Goal: Task Accomplishment & Management: Use online tool/utility

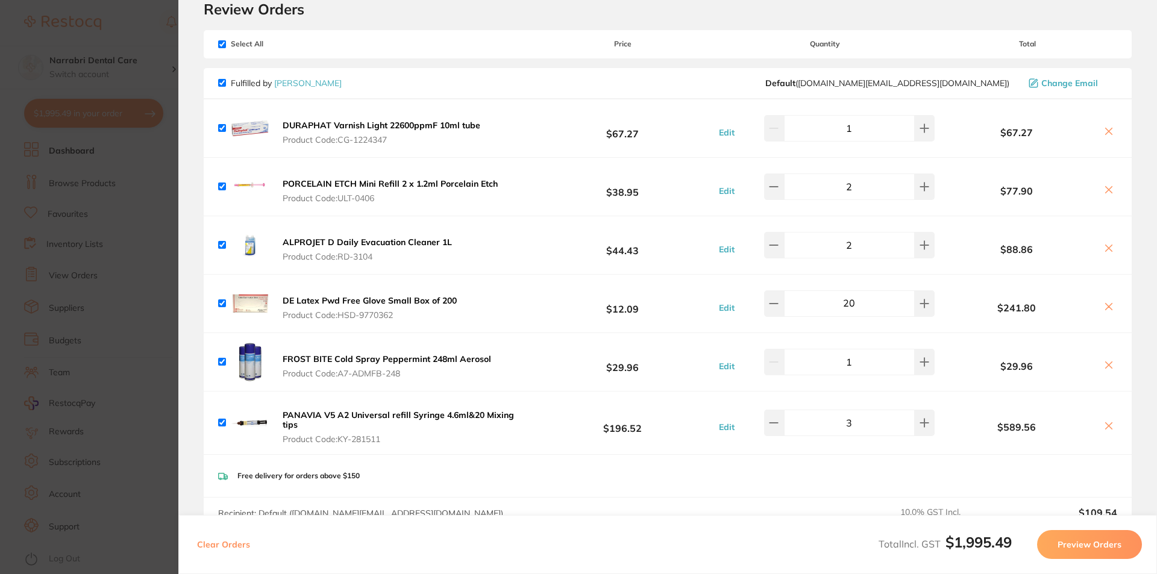
scroll to position [181, 0]
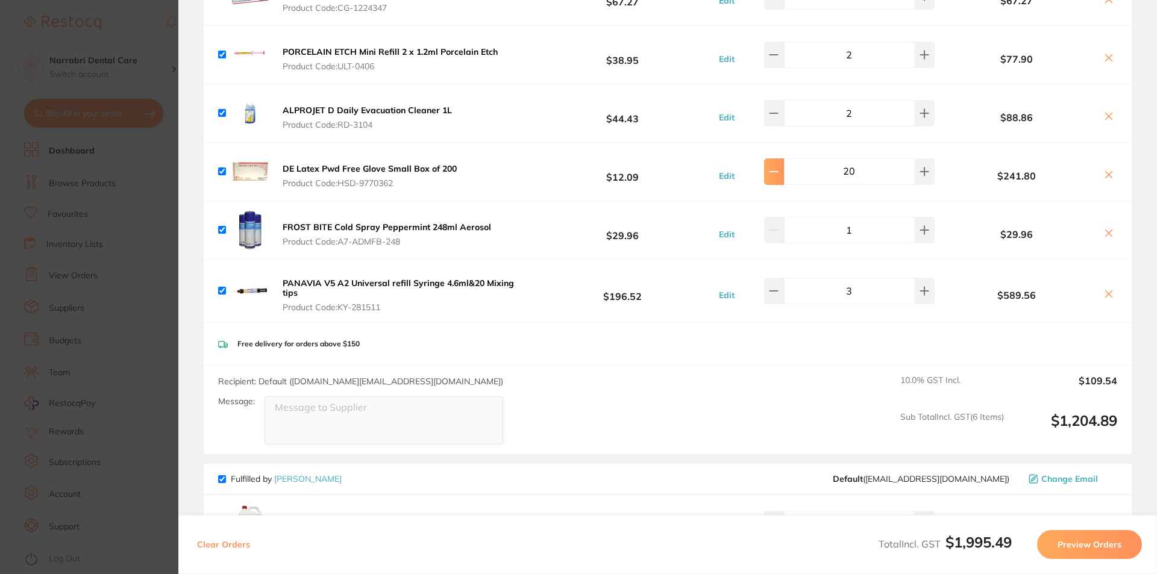
click at [784, 178] on button at bounding box center [774, 171] width 20 height 27
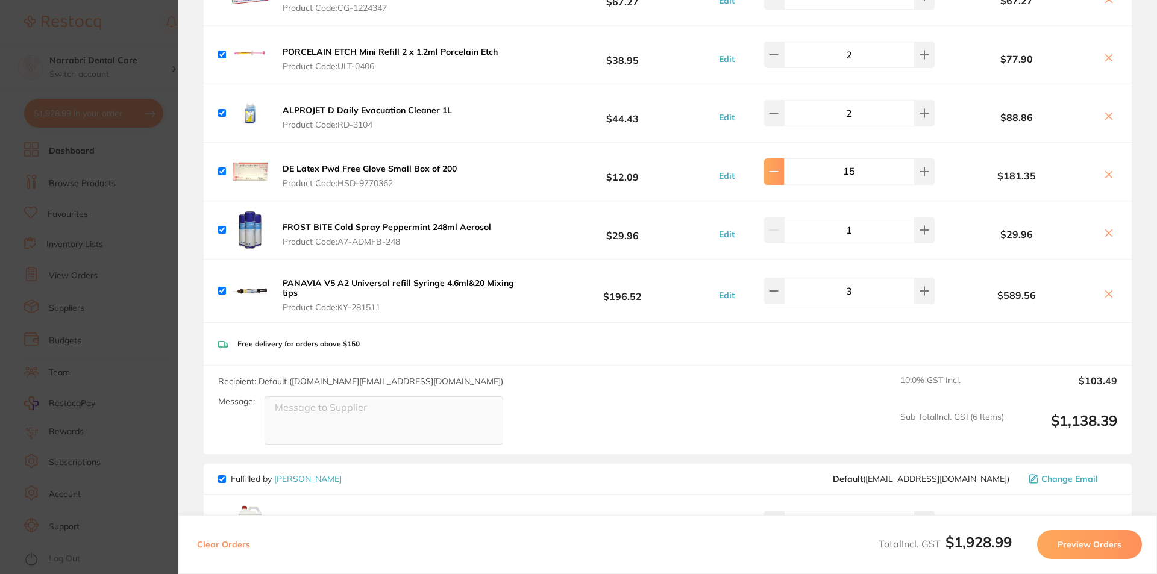
click at [784, 178] on button at bounding box center [774, 171] width 20 height 27
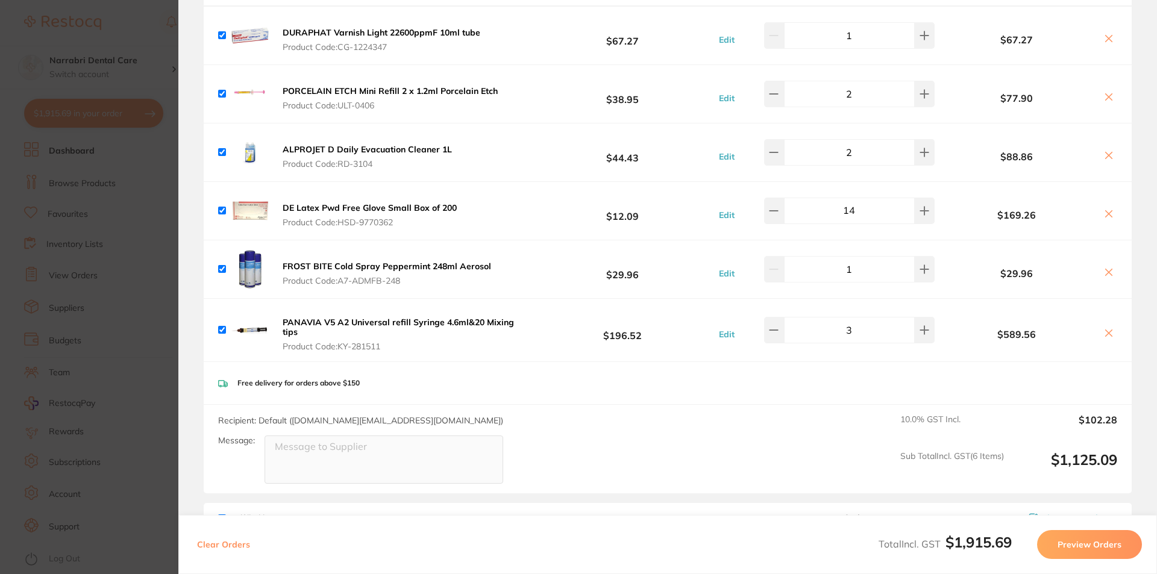
scroll to position [120, 0]
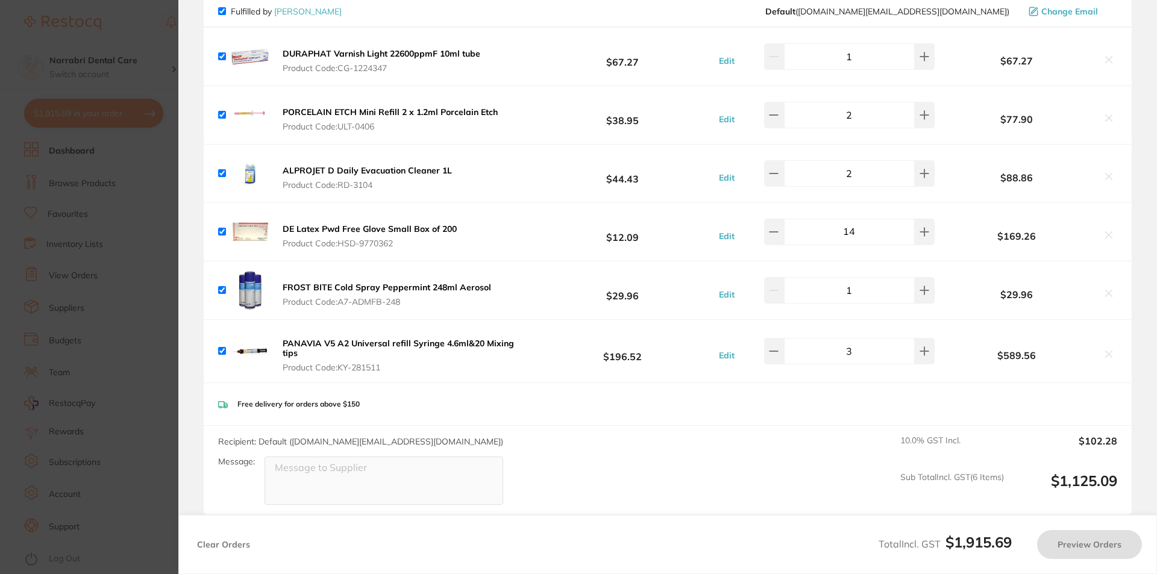
type input "10"
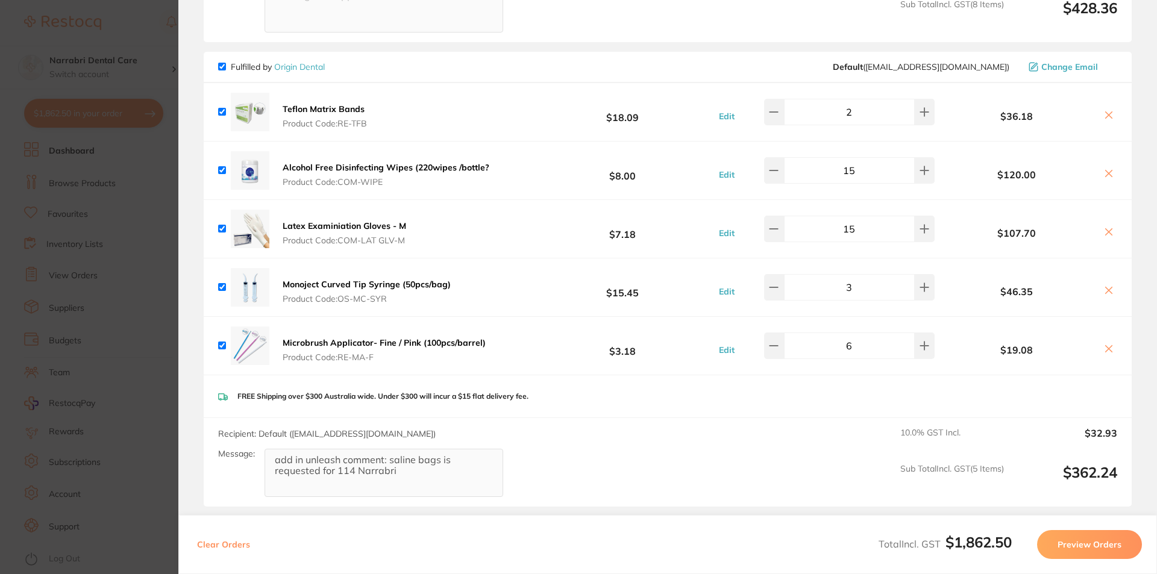
scroll to position [1375, 0]
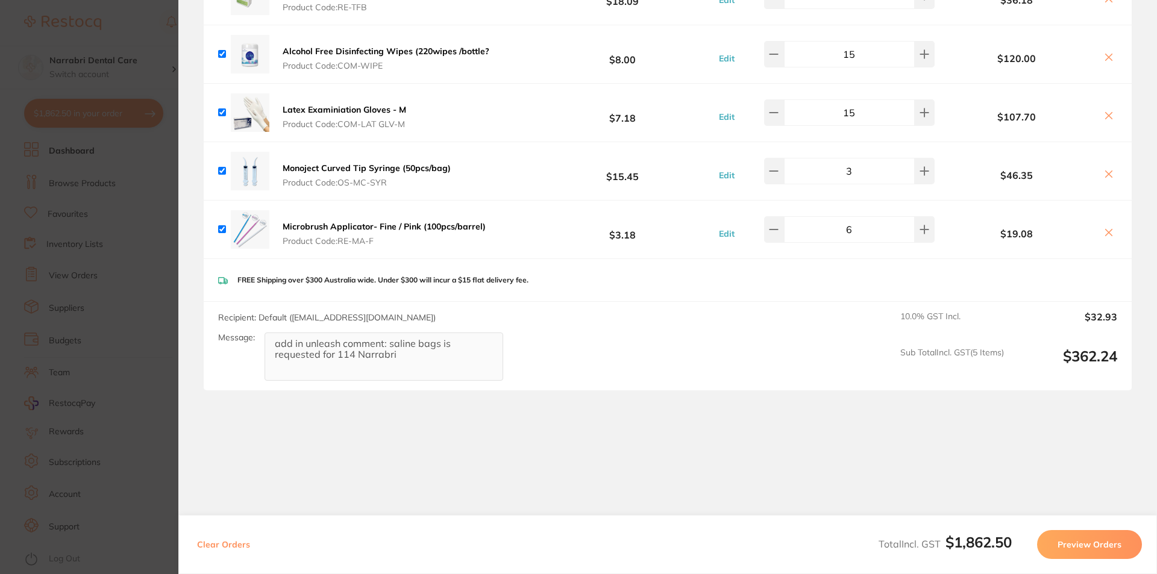
click at [160, 222] on section "Update RRP Set your pre negotiated price for this item. Item Agreed RRP (excl. …" at bounding box center [578, 287] width 1157 height 574
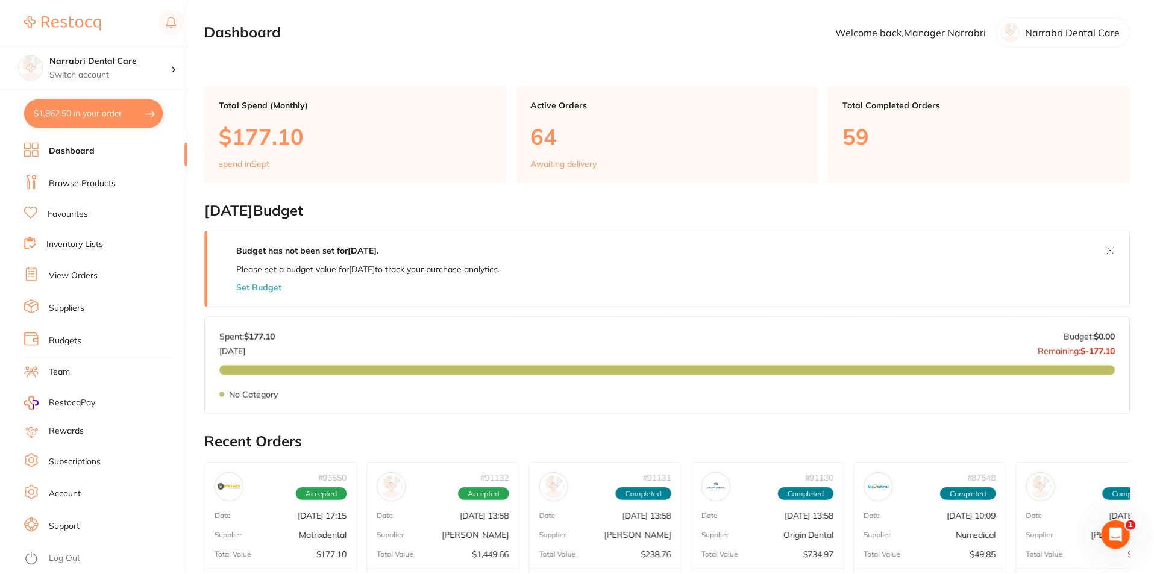
scroll to position [1, 0]
